Goal: Book appointment/travel/reservation

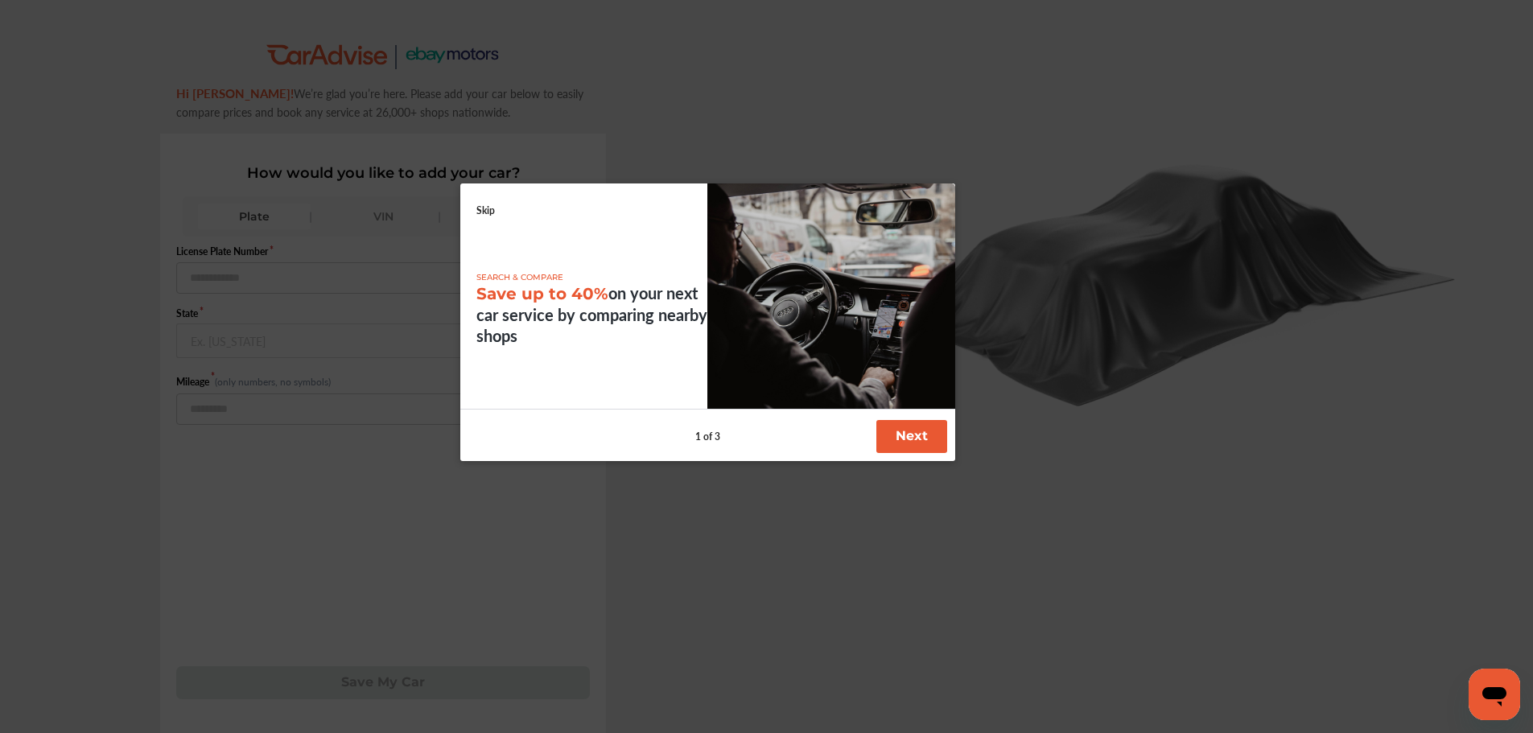
click at [484, 205] on link "Skip" at bounding box center [485, 211] width 19 height 14
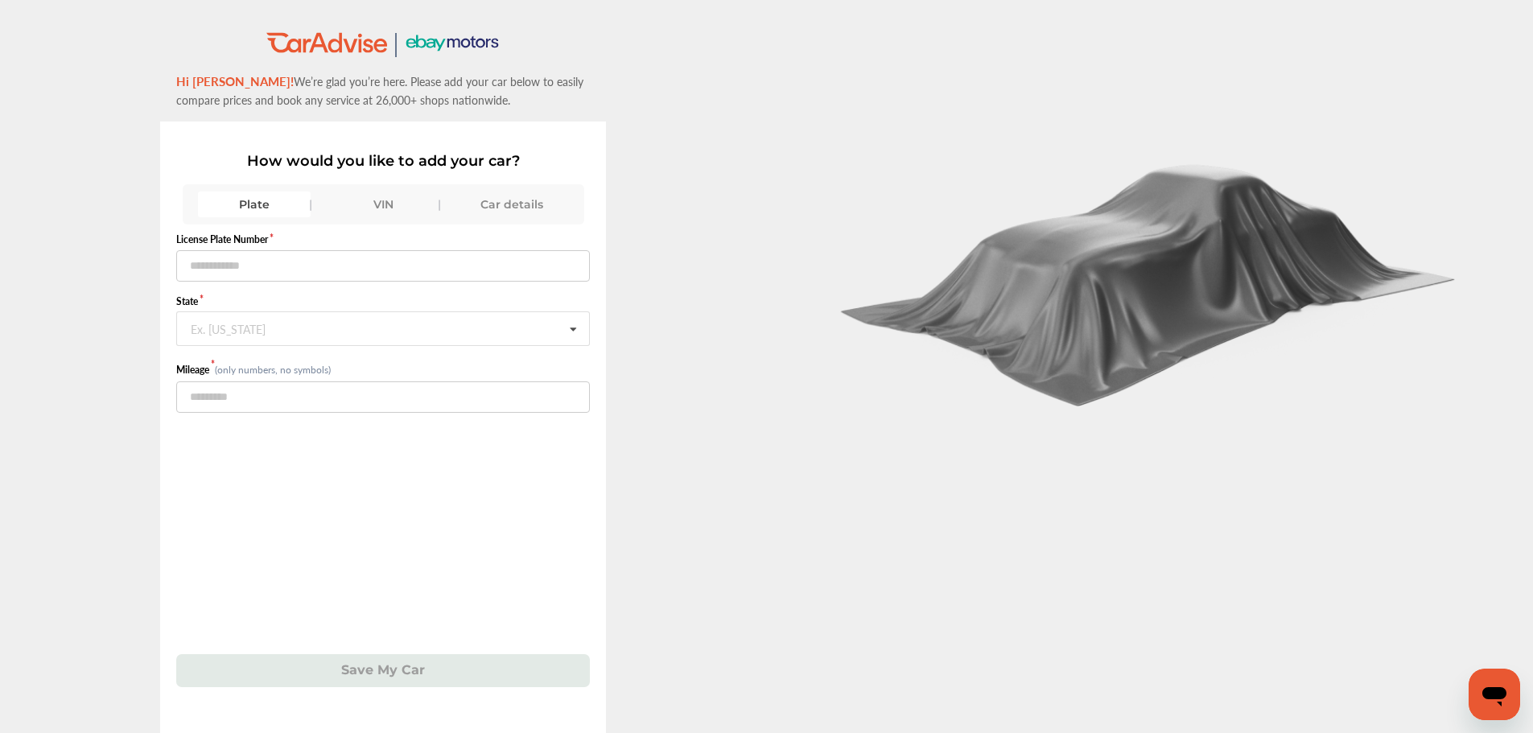
click at [404, 212] on div "VIN" at bounding box center [383, 205] width 113 height 26
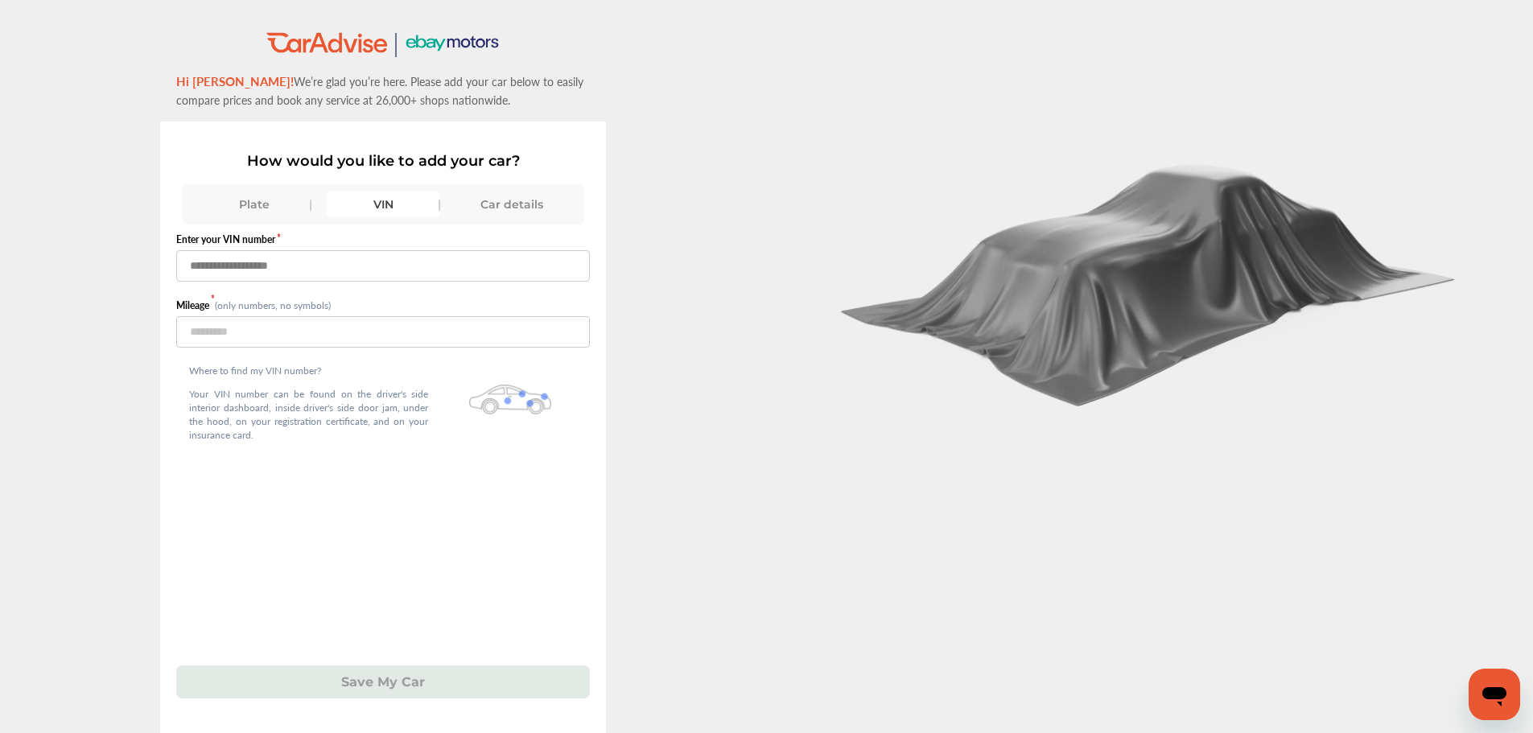
click at [350, 261] on input "text" at bounding box center [383, 265] width 414 height 31
click at [353, 167] on p "How would you like to add your car?" at bounding box center [383, 161] width 414 height 18
click at [345, 272] on input "text" at bounding box center [383, 265] width 414 height 31
type input "**********"
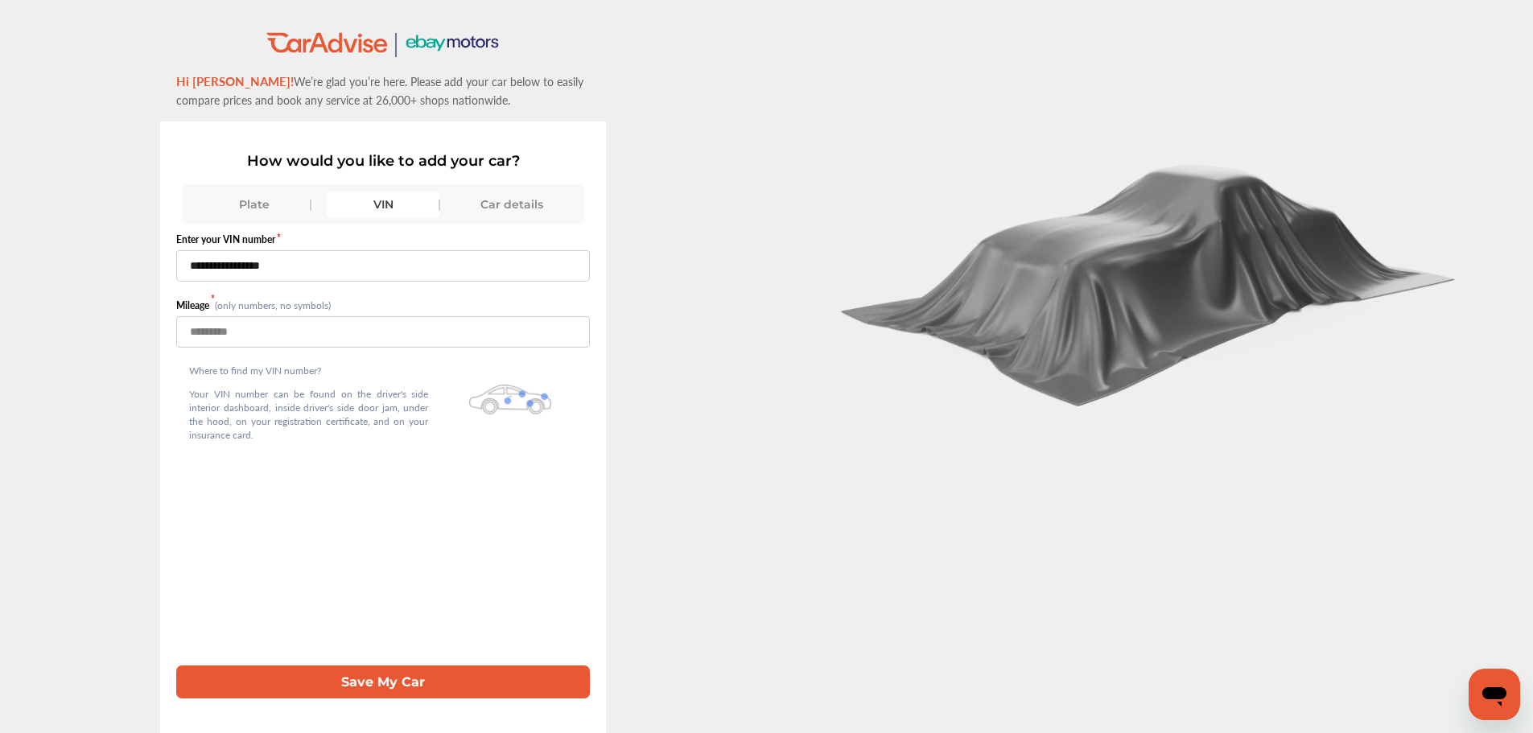
type input "*****"
click at [176, 666] on button "Save My Car" at bounding box center [383, 682] width 414 height 33
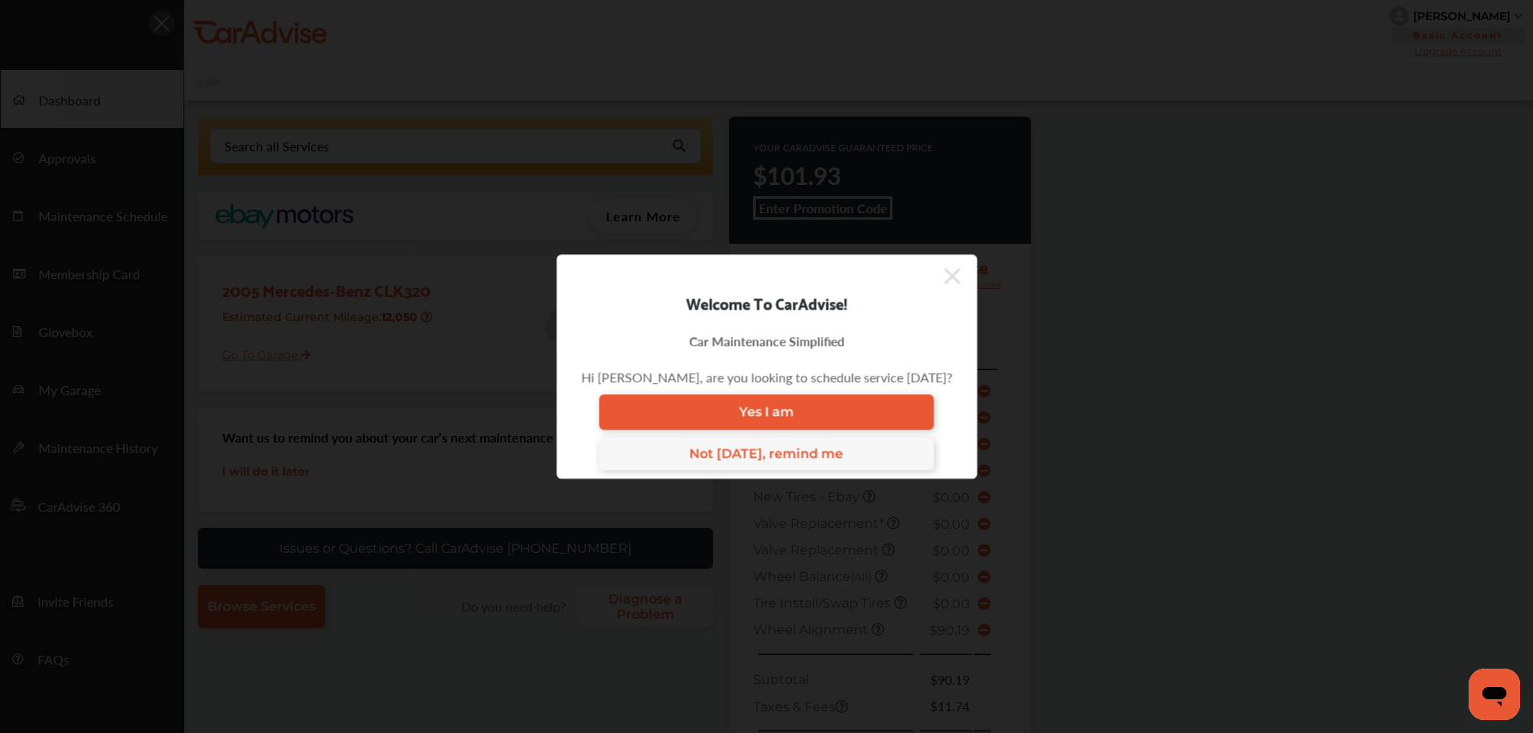
click at [946, 273] on icon at bounding box center [952, 276] width 16 height 16
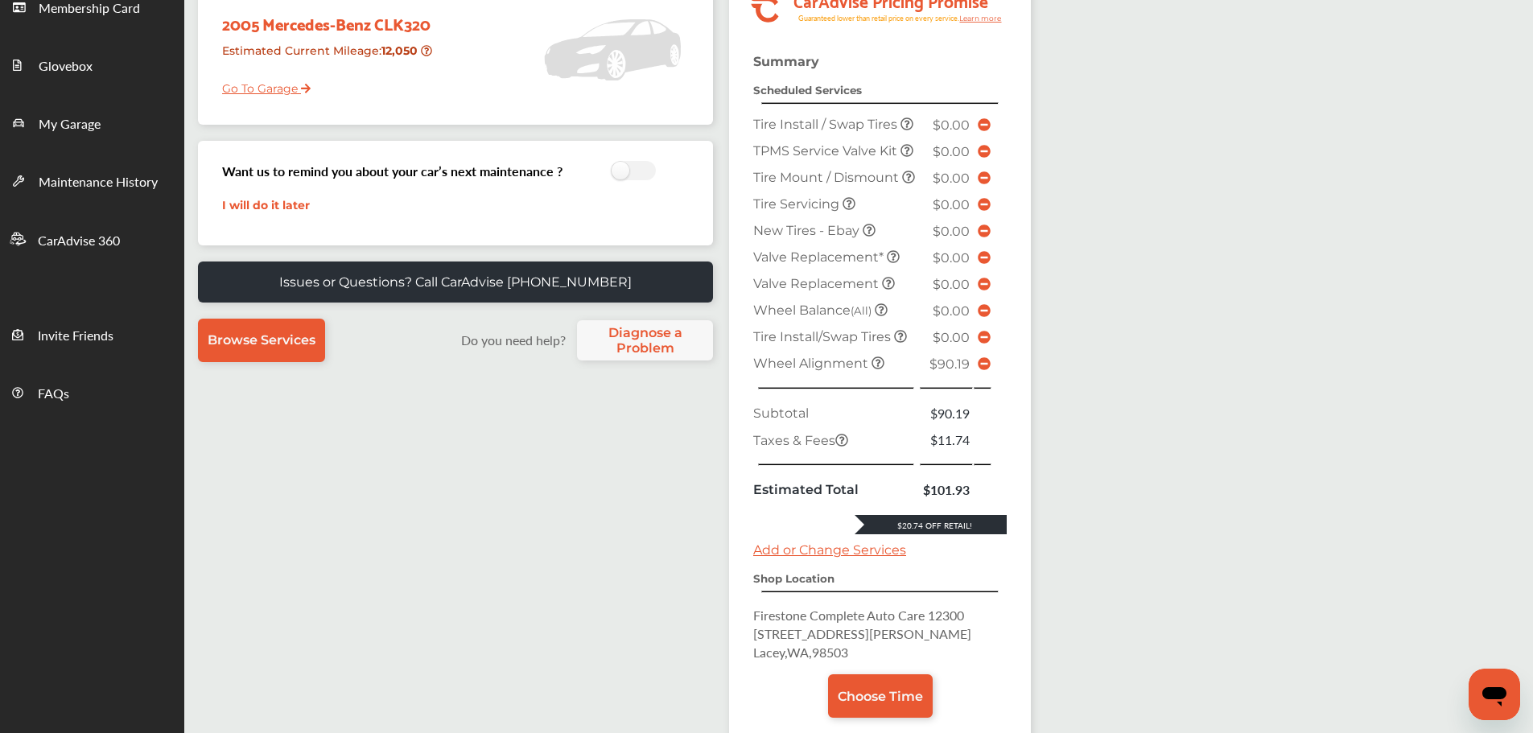
scroll to position [402, 0]
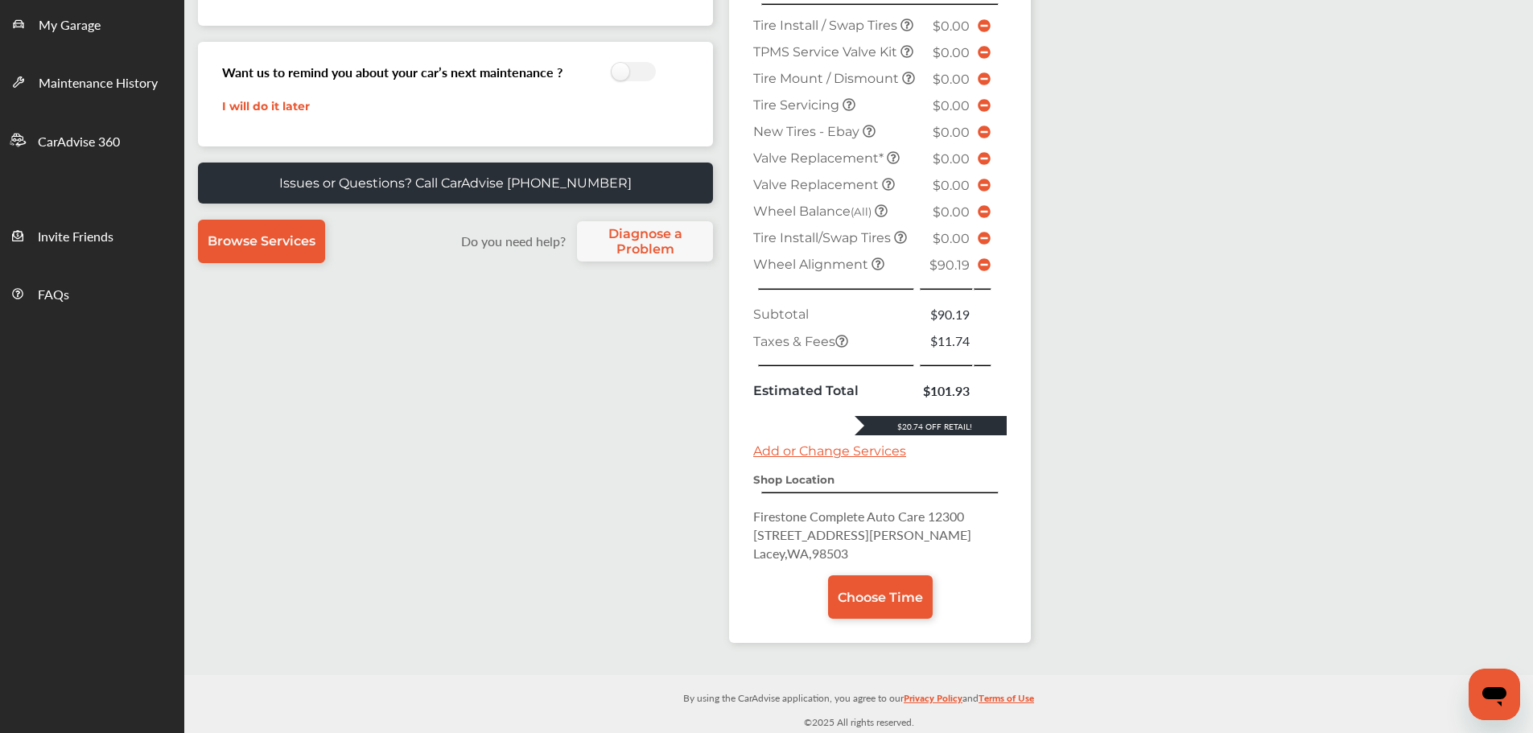
click at [981, 266] on icon at bounding box center [984, 264] width 13 height 13
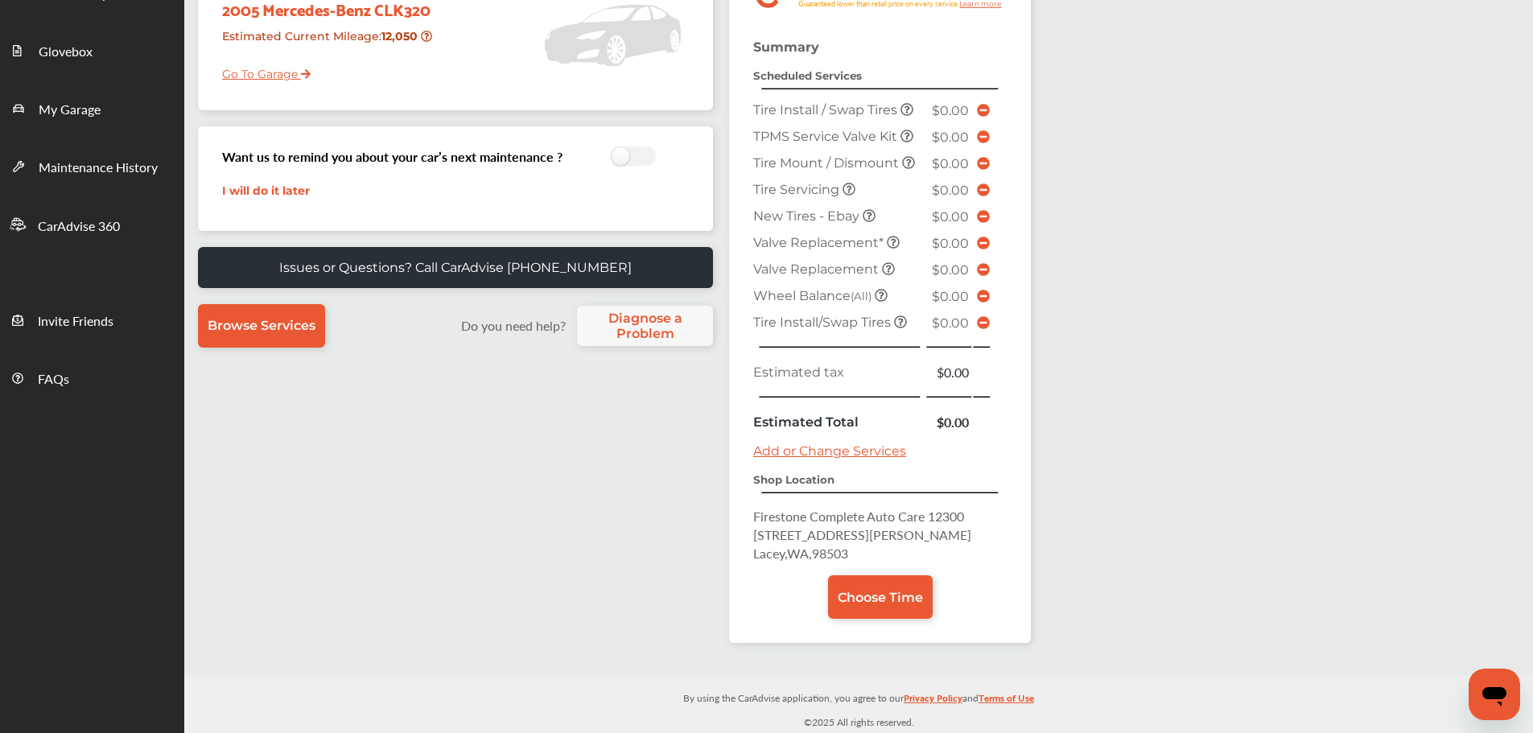
scroll to position [282, 0]
click at [877, 611] on link "Choose Time" at bounding box center [880, 596] width 105 height 43
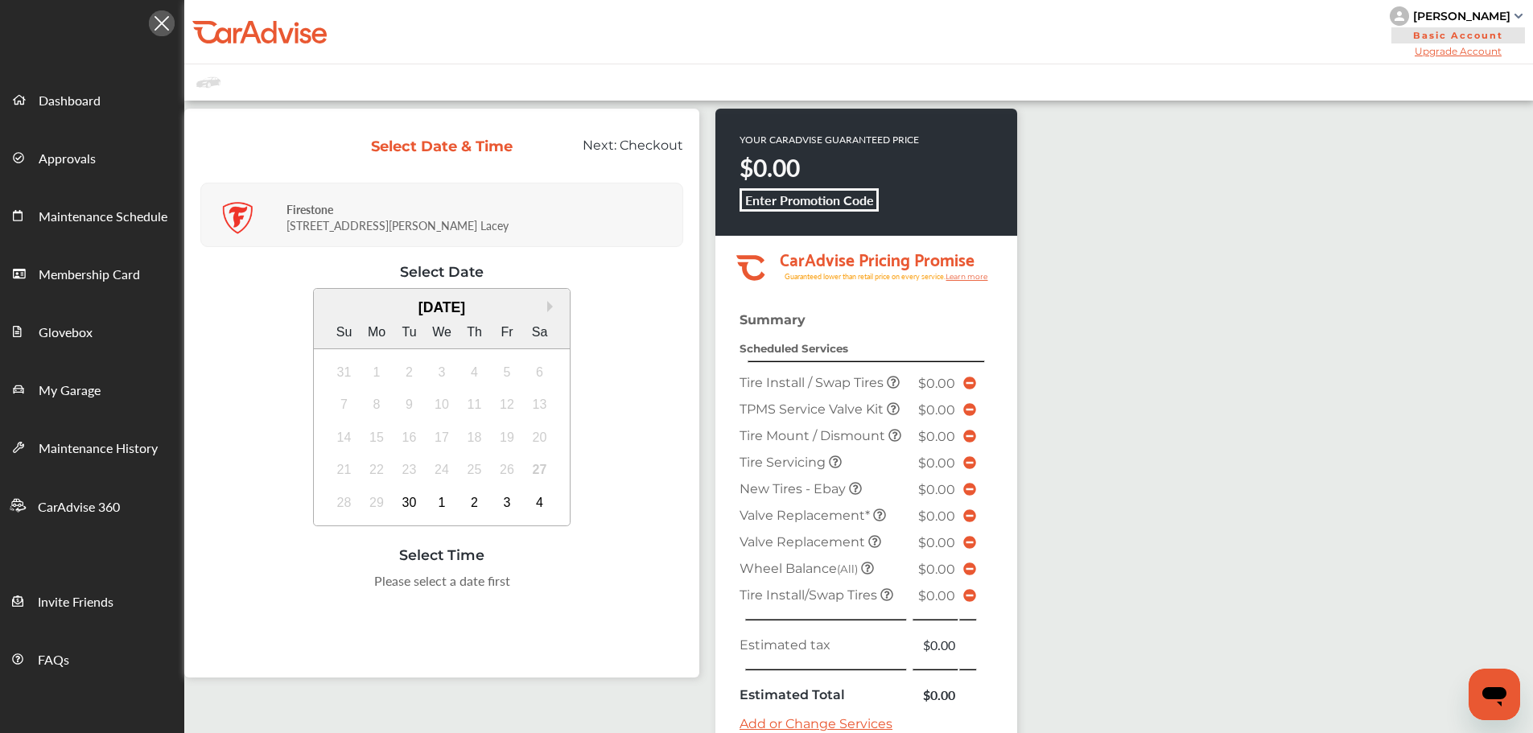
click at [512, 512] on div "3" at bounding box center [507, 503] width 26 height 26
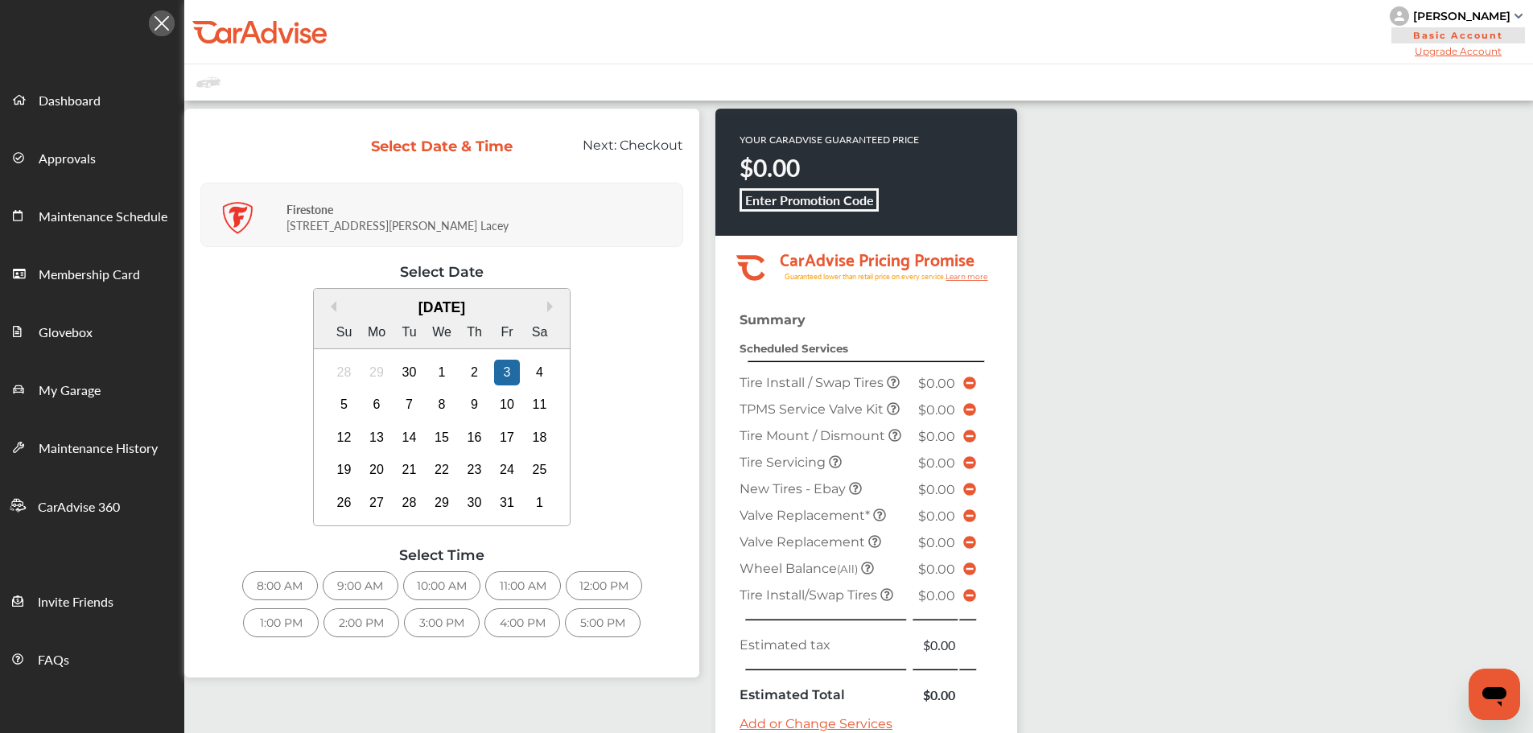
click at [520, 632] on div "4:00 PM" at bounding box center [523, 622] width 76 height 29
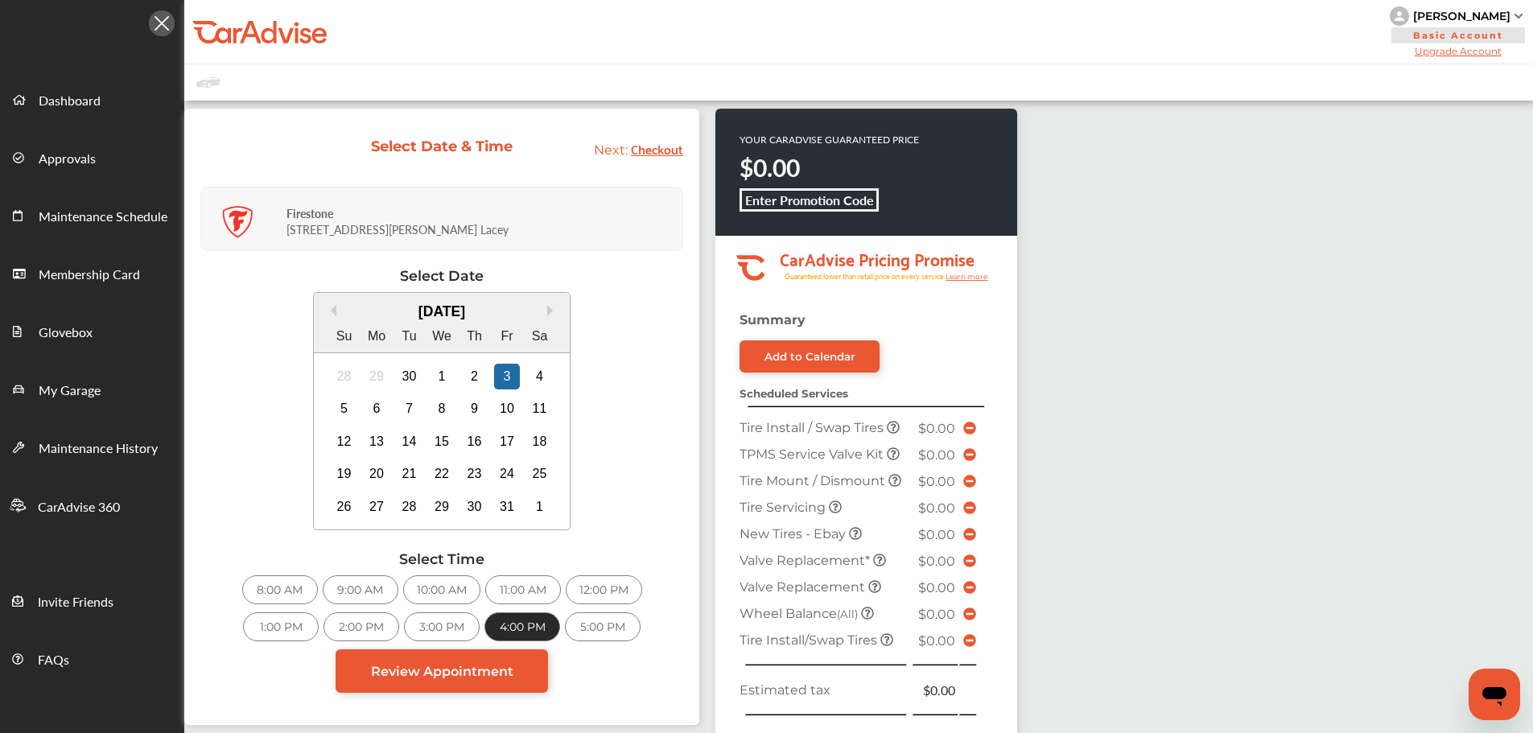
click at [485, 677] on span "Review Appointment" at bounding box center [442, 671] width 142 height 15
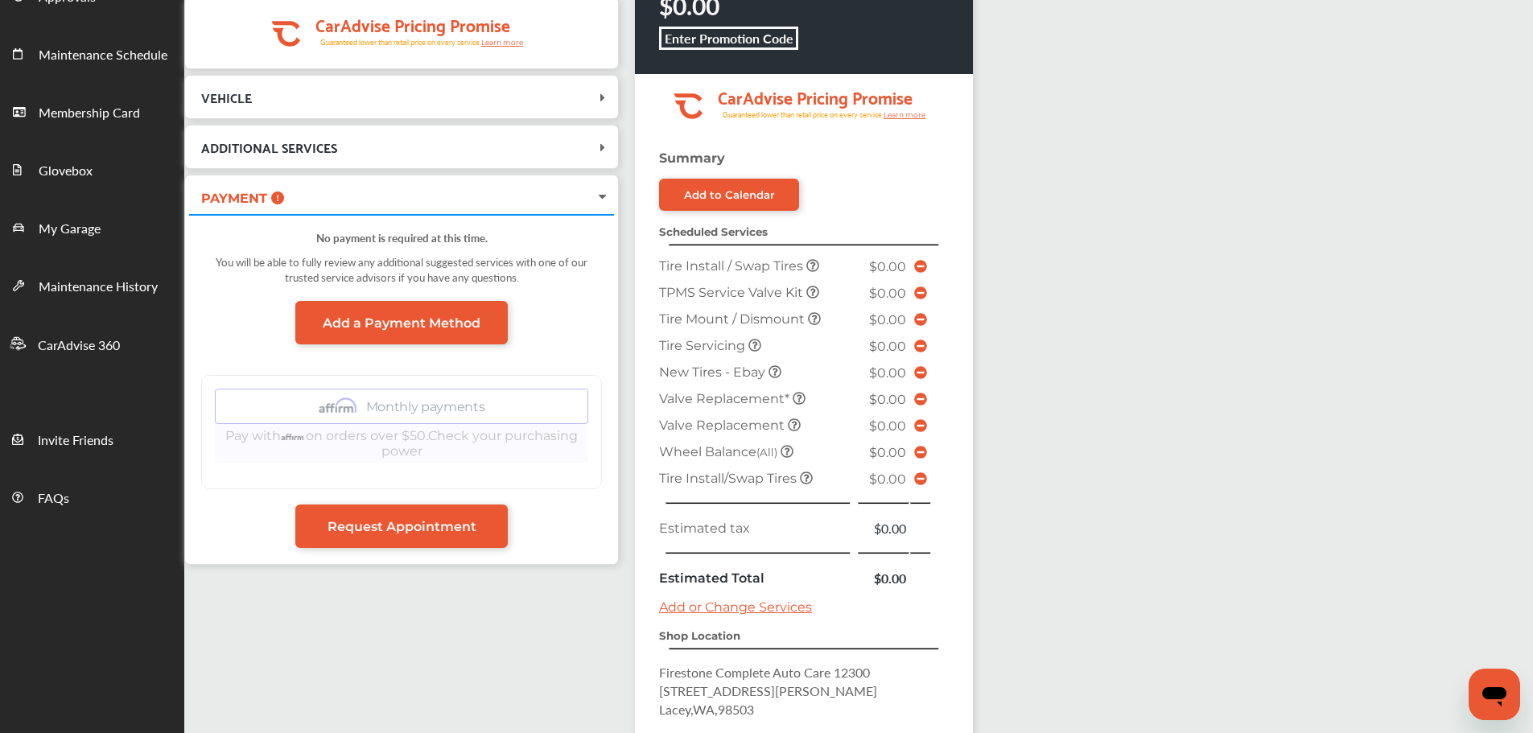
scroll to position [423, 0]
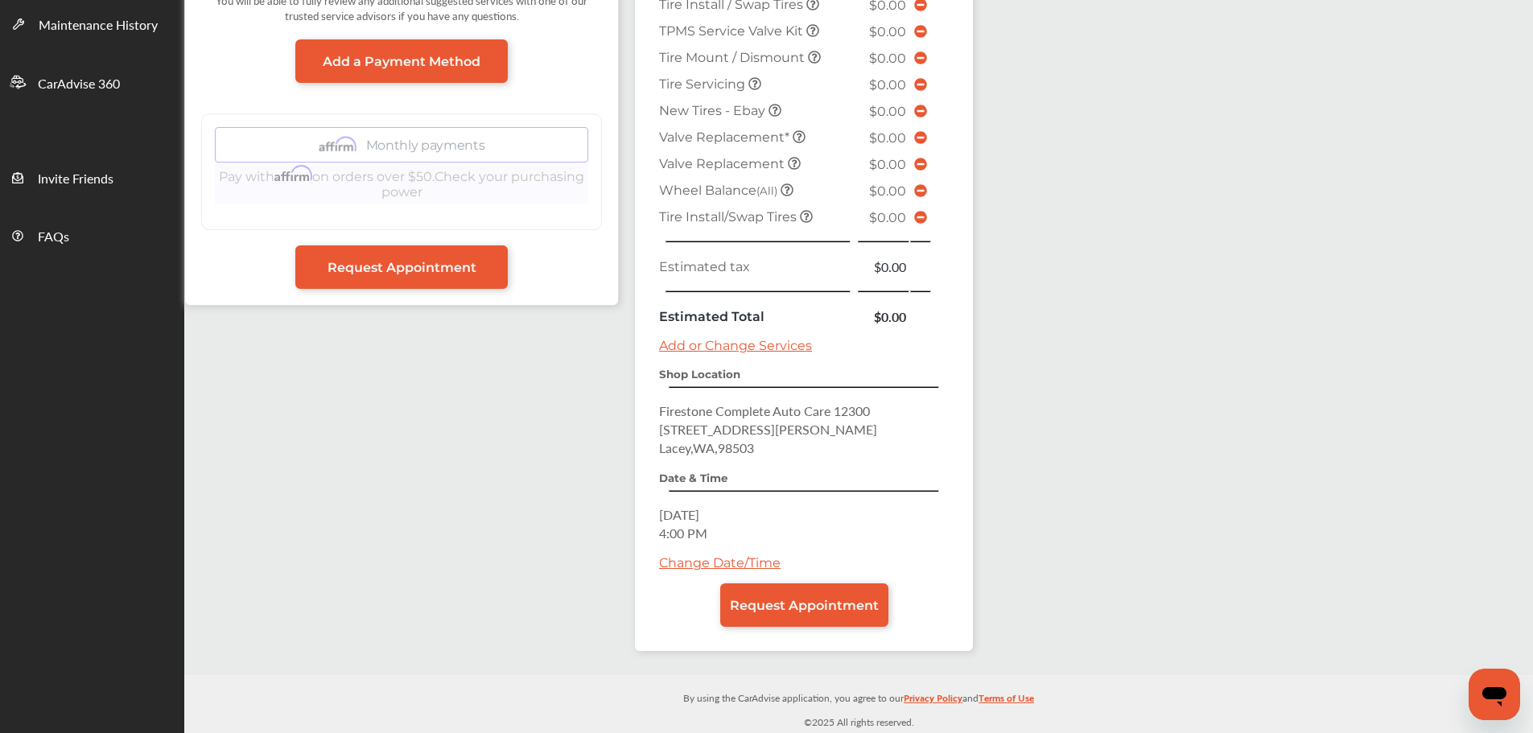
click at [790, 586] on link "Request Appointment" at bounding box center [804, 605] width 168 height 43
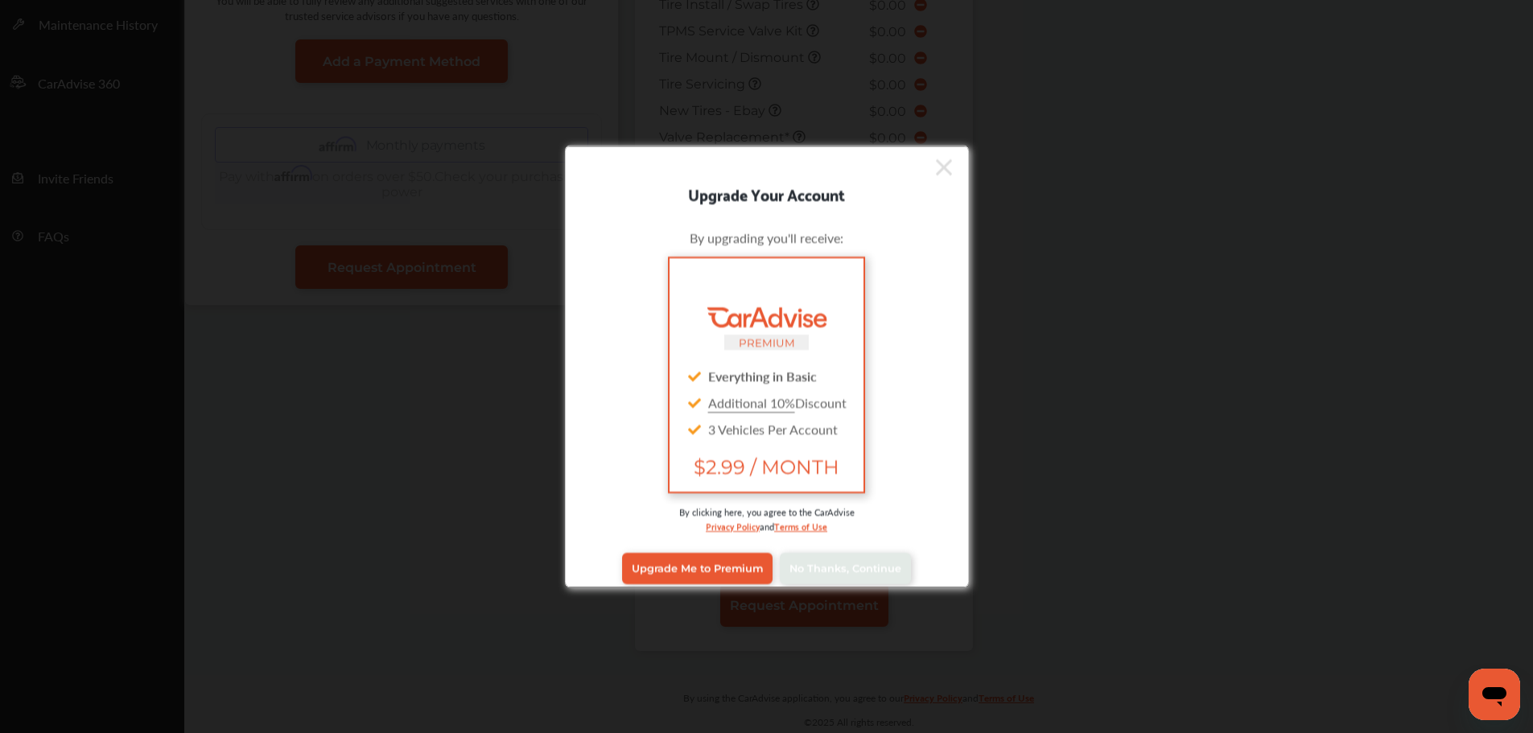
click at [857, 573] on span "No Thanks, Continue" at bounding box center [846, 569] width 112 height 12
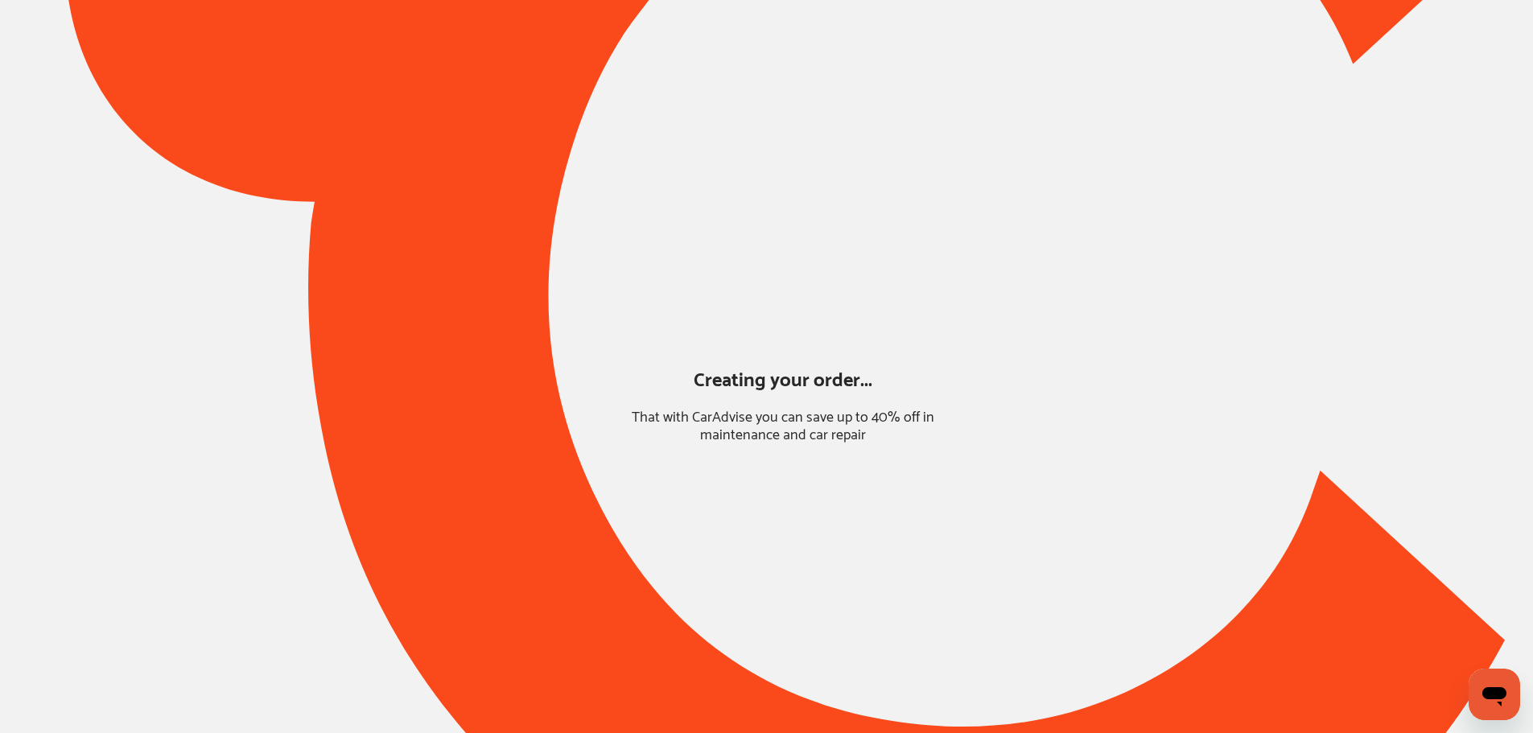
scroll to position [0, 0]
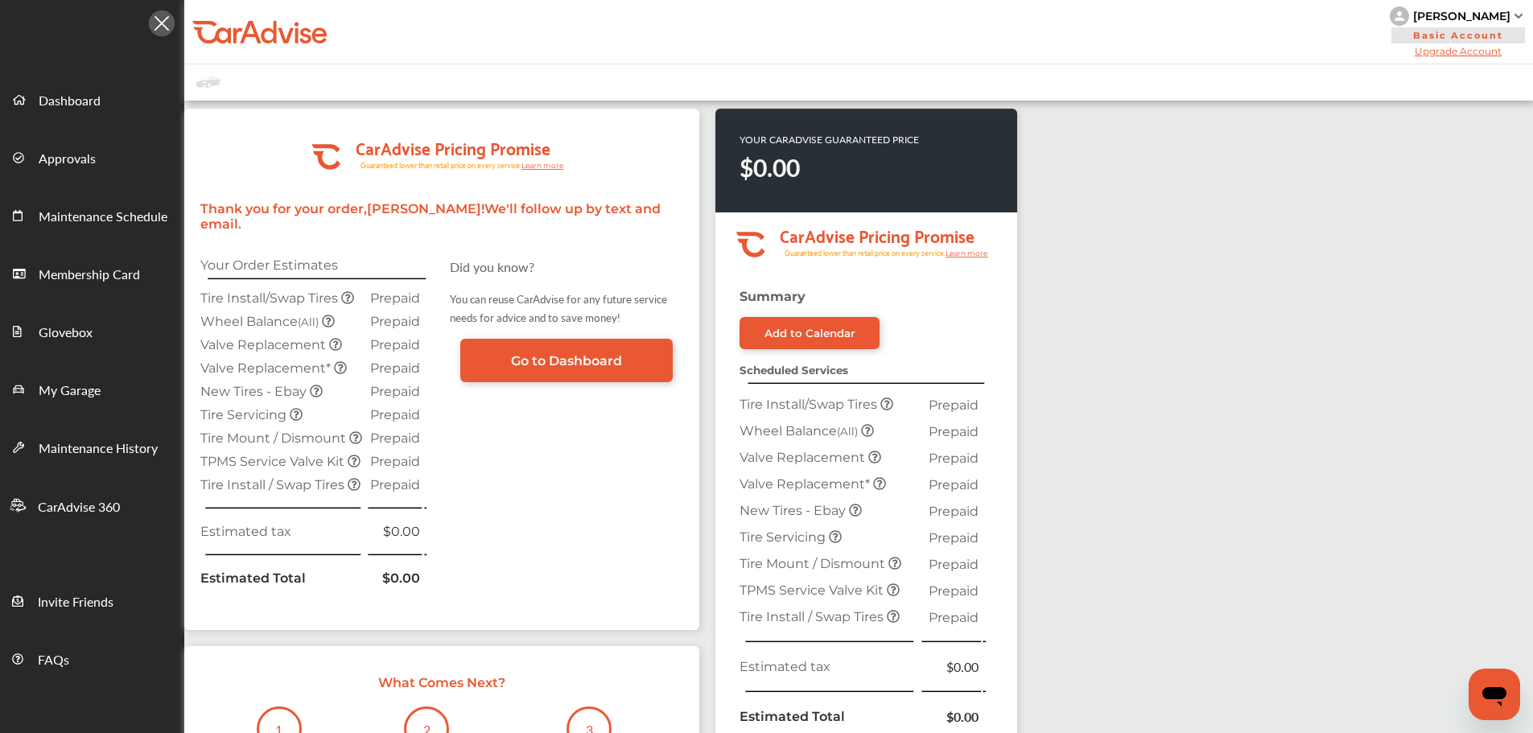
scroll to position [367, 0]
